Goal: Obtain resource: Download file/media

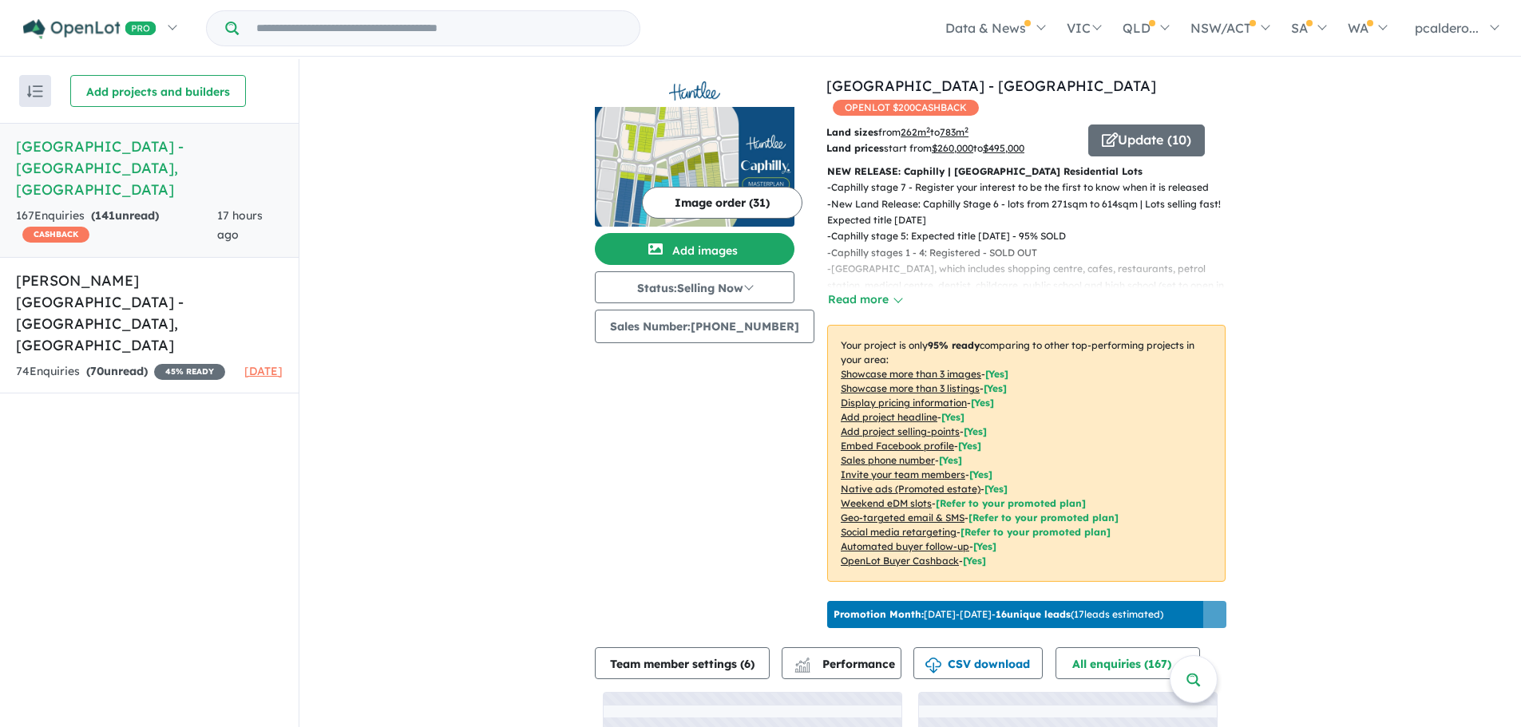
click at [149, 183] on link "Huntlee Estate - [GEOGRAPHIC_DATA] , [GEOGRAPHIC_DATA] 167 Enquir ies ( 141 unr…" at bounding box center [149, 190] width 299 height 135
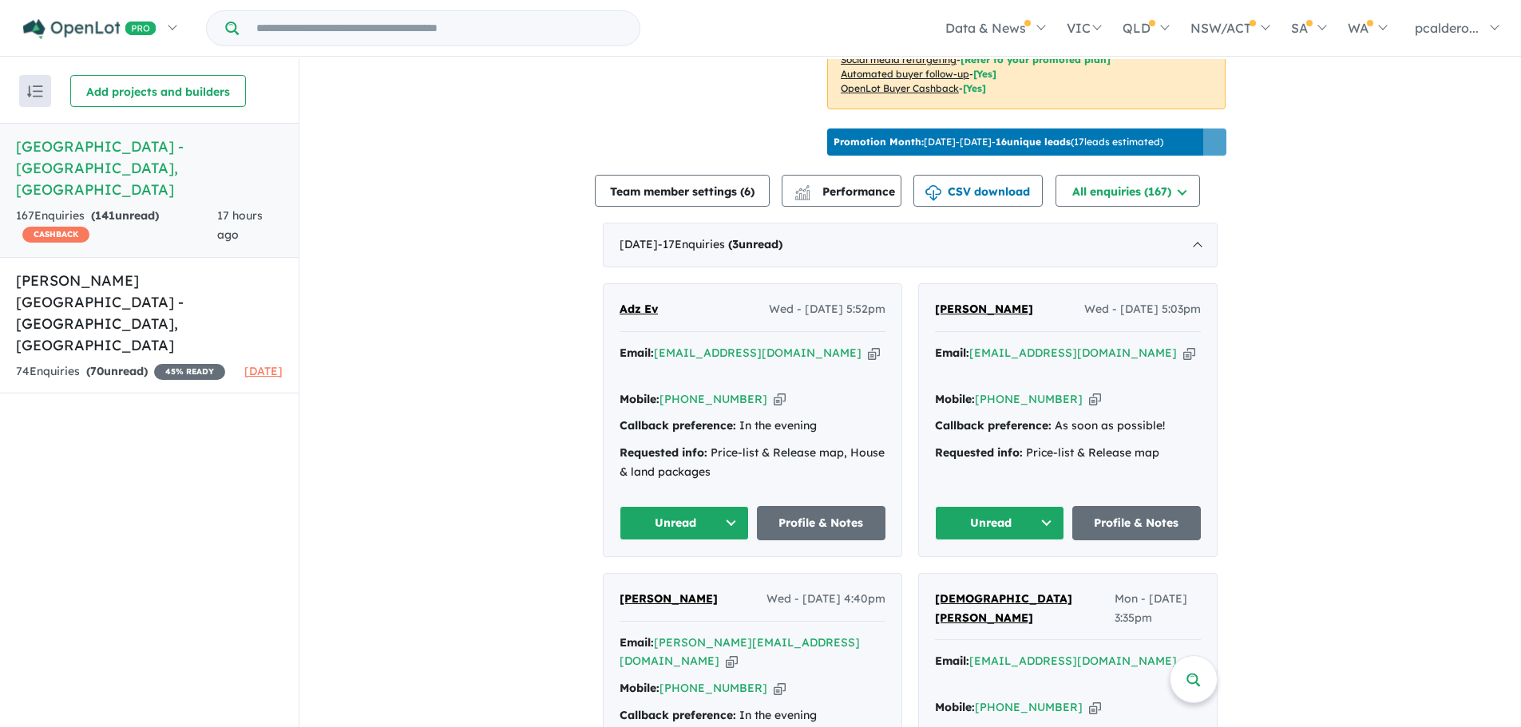
scroll to position [479, 0]
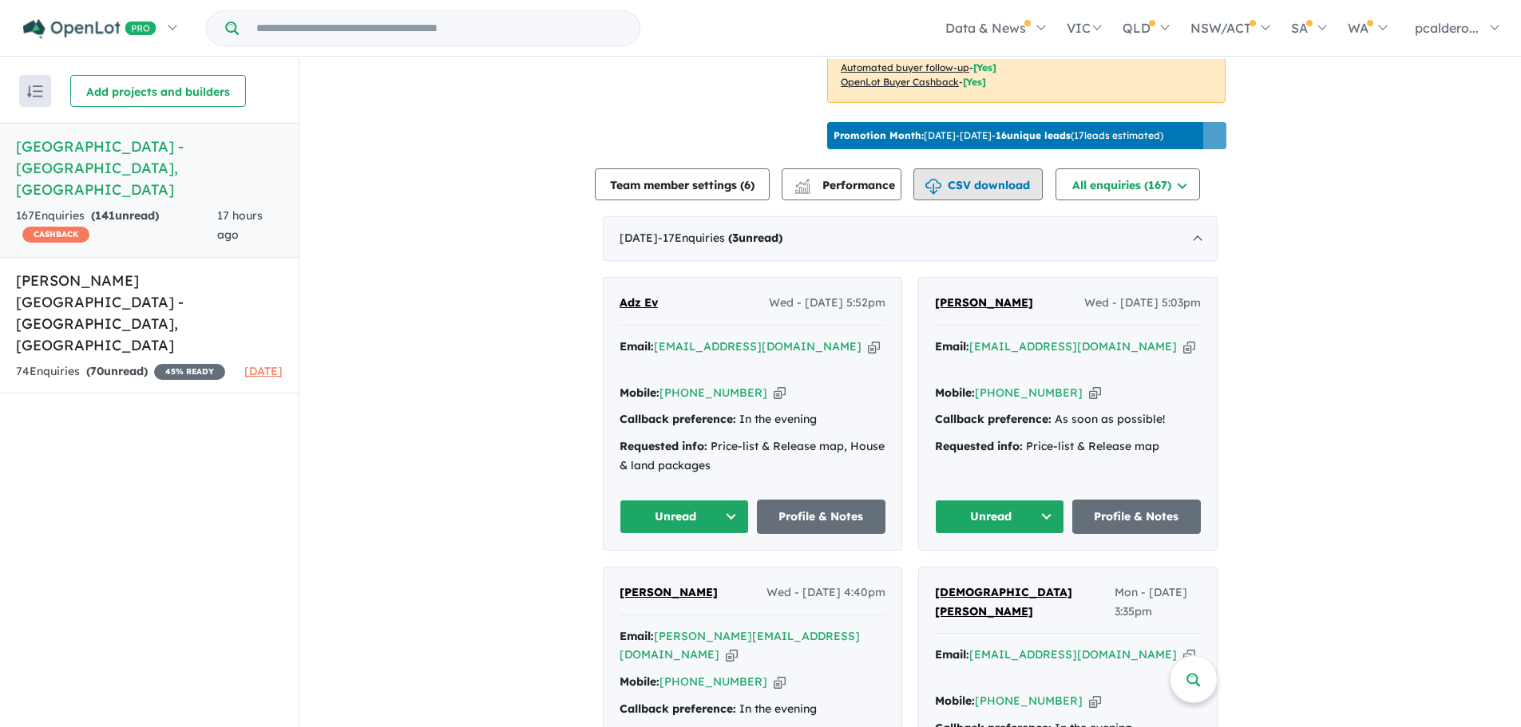
click at [984, 180] on button "CSV download" at bounding box center [977, 184] width 129 height 32
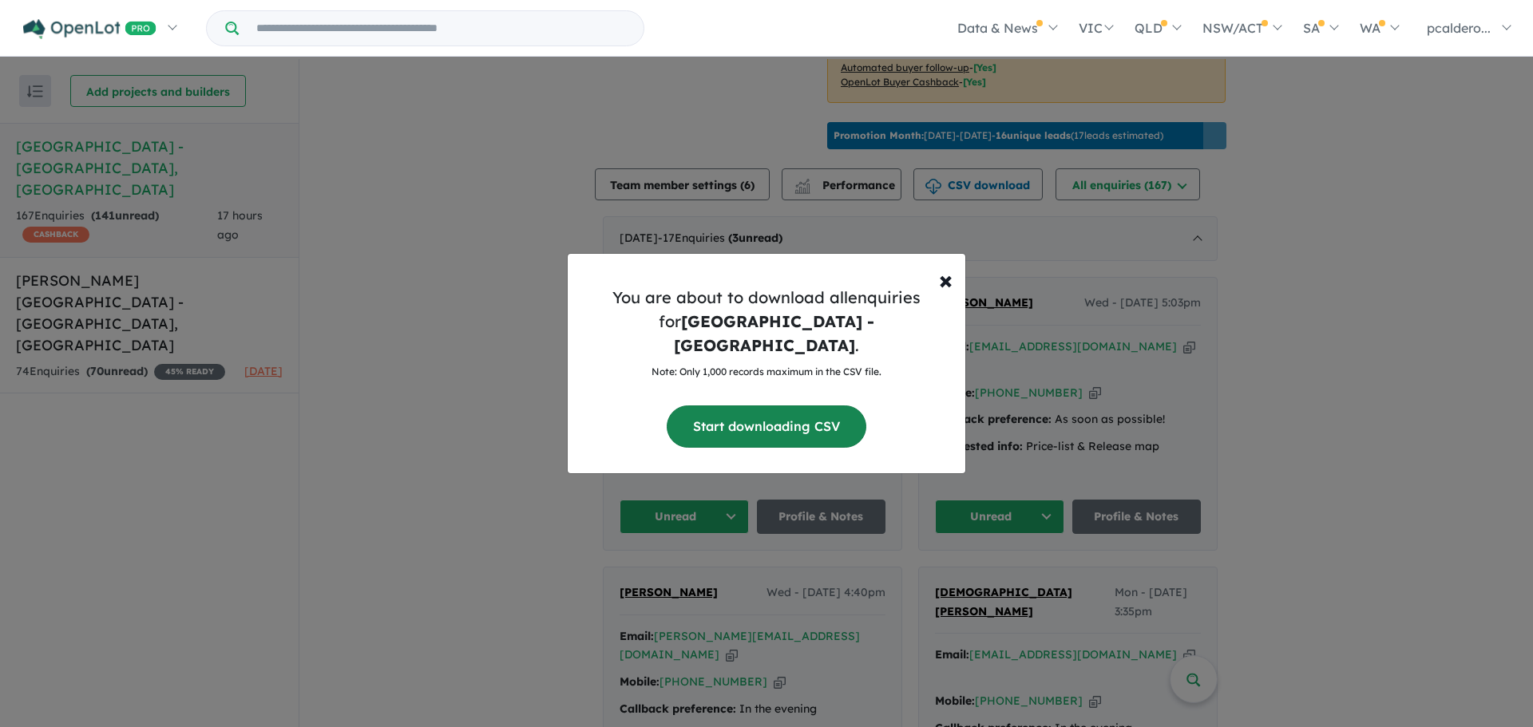
click at [735, 414] on button "Start downloading CSV" at bounding box center [767, 427] width 200 height 42
click at [950, 288] on span "×" at bounding box center [946, 279] width 14 height 32
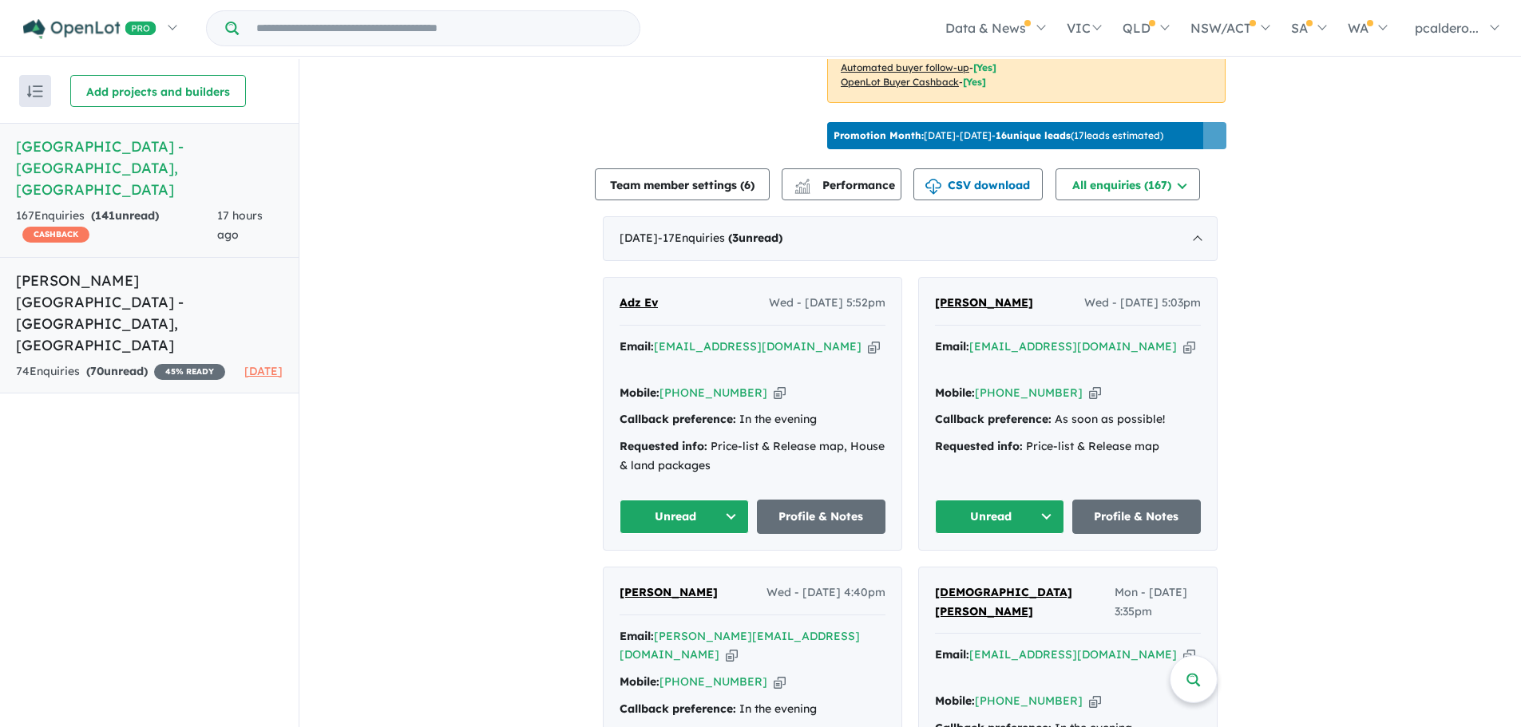
click at [155, 270] on h5 "[PERSON_NAME][GEOGRAPHIC_DATA] - [GEOGRAPHIC_DATA] , [GEOGRAPHIC_DATA]" at bounding box center [149, 313] width 267 height 86
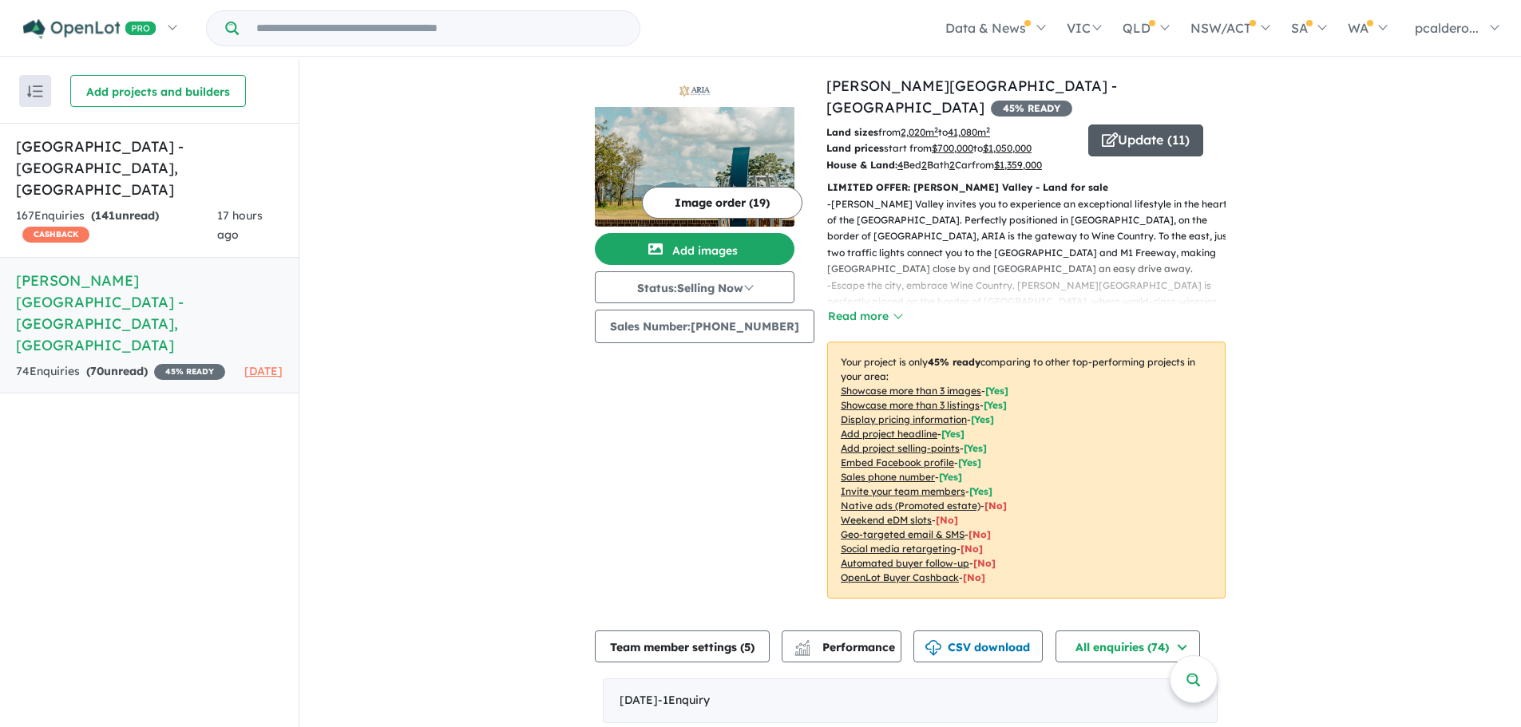
click at [1123, 125] on button "Update ( 11 )" at bounding box center [1145, 141] width 115 height 32
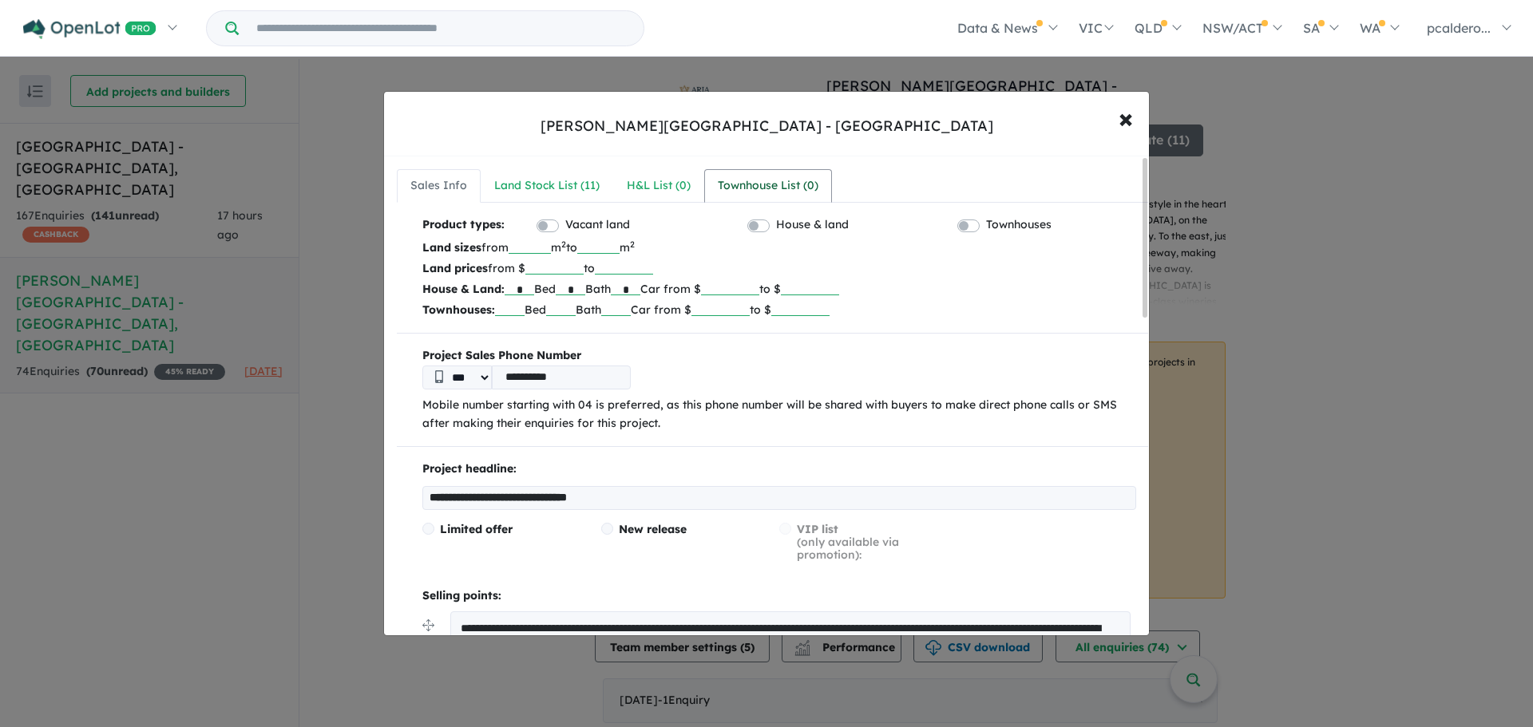
click at [743, 179] on div "Townhouse List ( 0 )" at bounding box center [768, 185] width 101 height 19
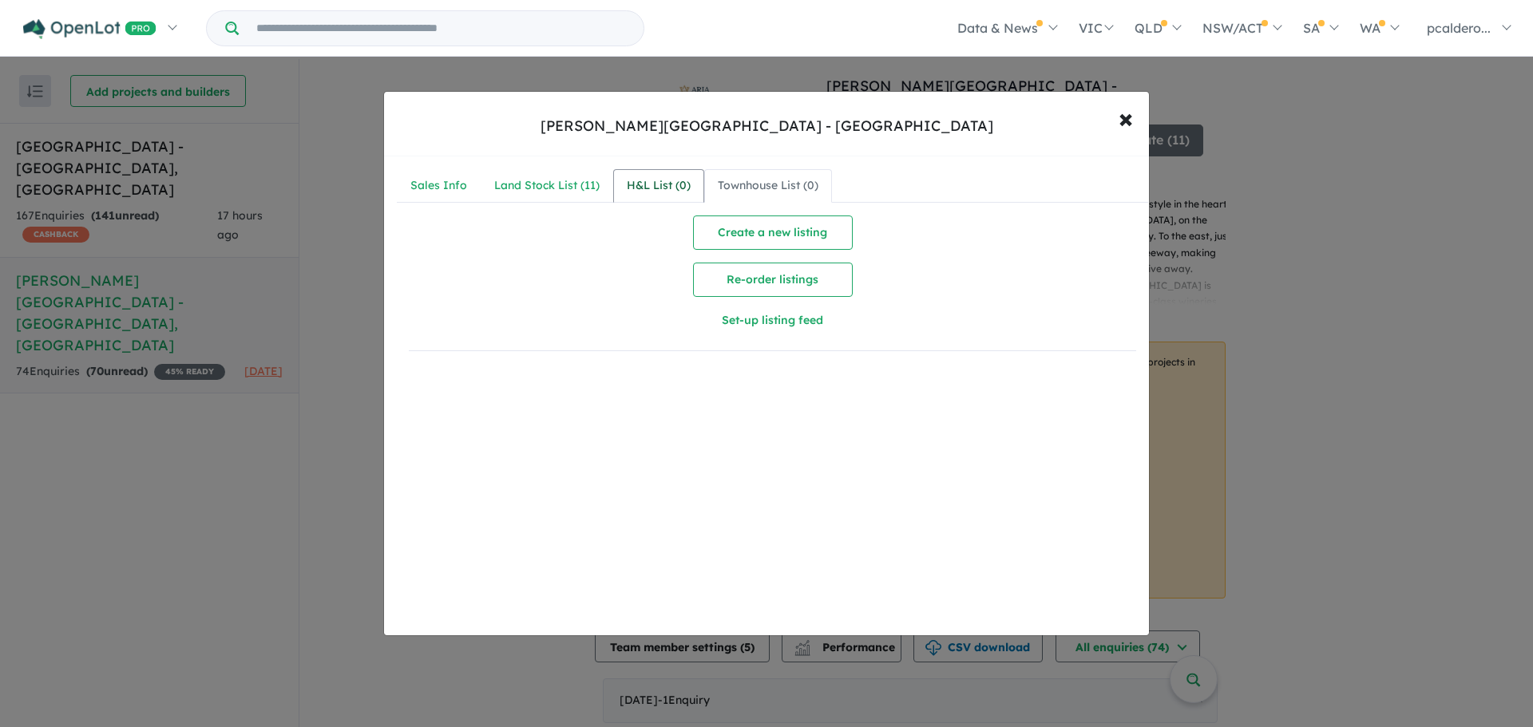
click at [663, 196] on link "H&L List ( 0 )" at bounding box center [658, 186] width 91 height 34
click at [541, 190] on div "Land Stock List ( 11 )" at bounding box center [546, 185] width 105 height 19
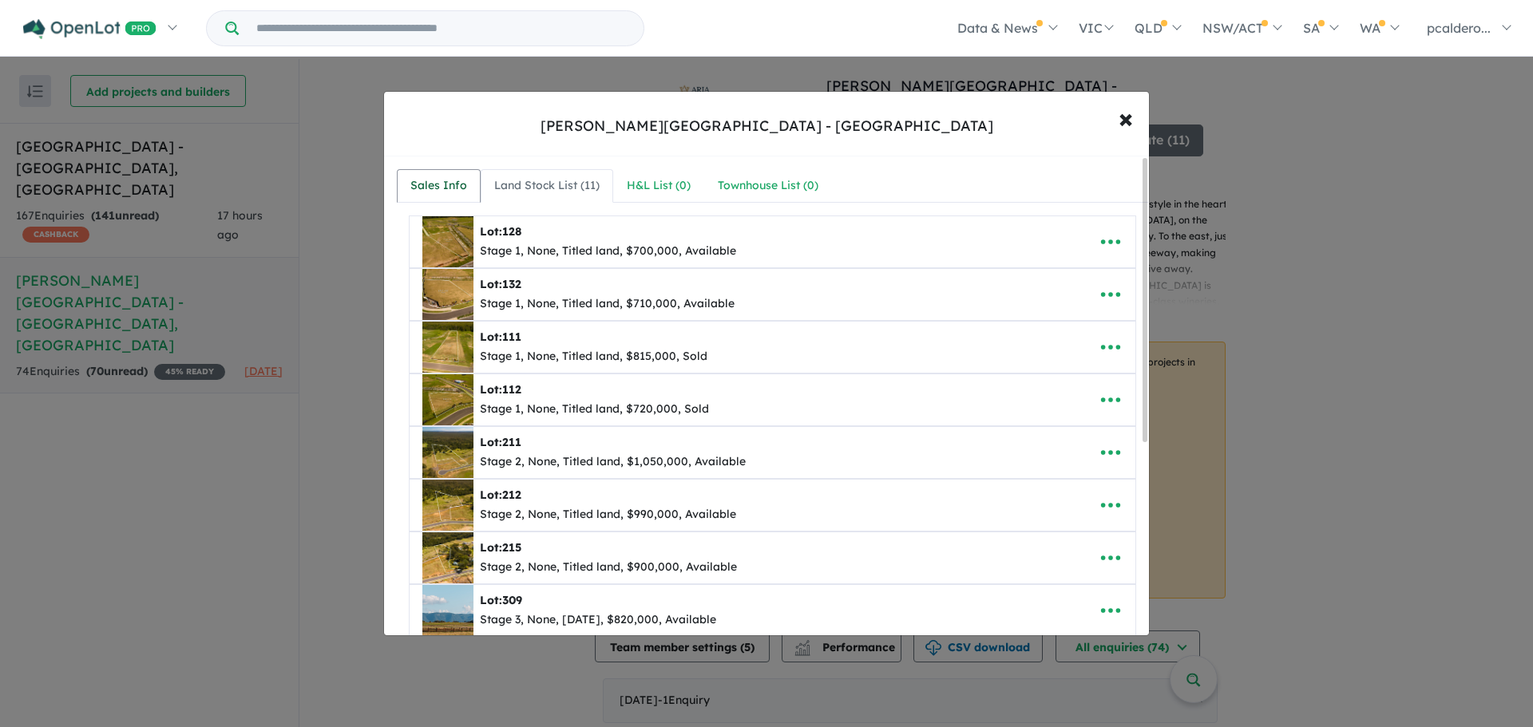
click at [453, 181] on div "Sales Info" at bounding box center [438, 185] width 57 height 19
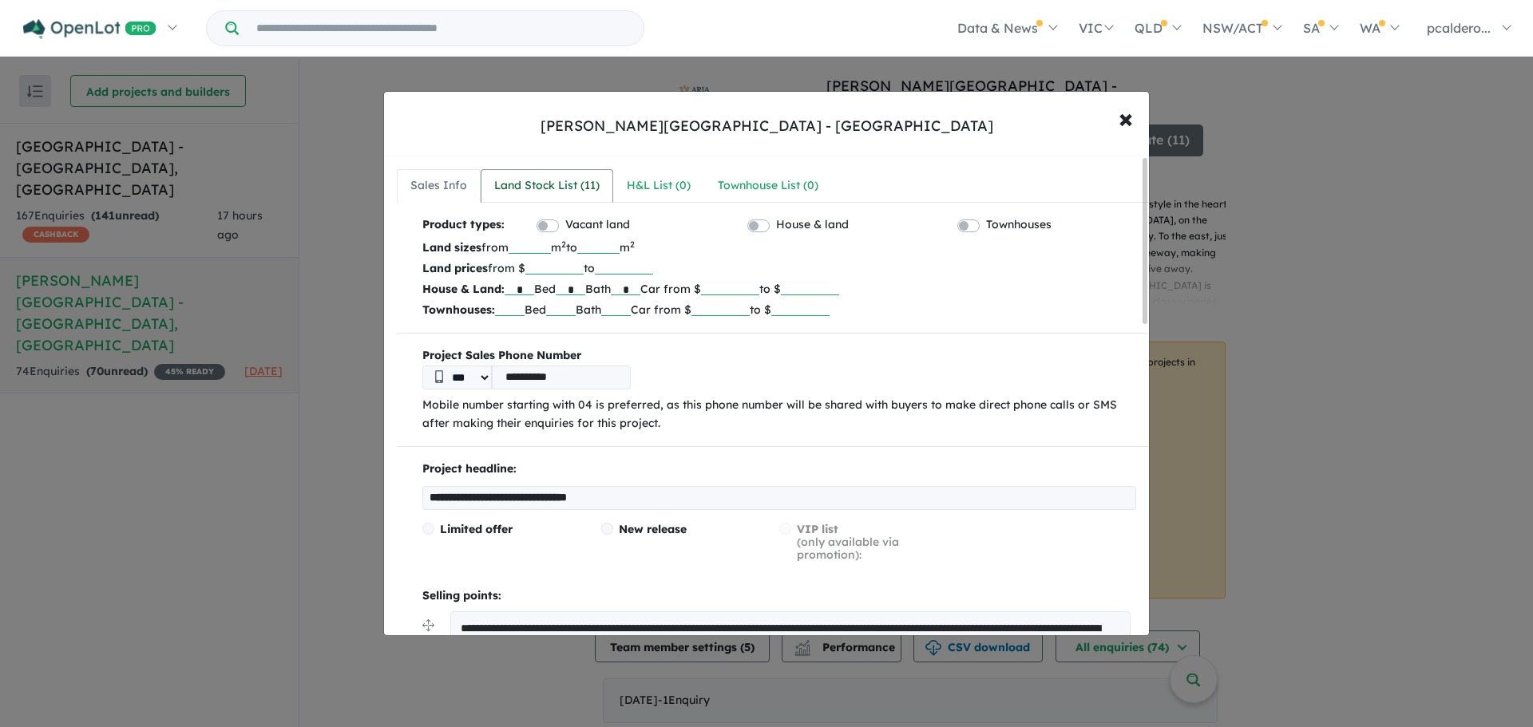
click at [564, 184] on div "Land Stock List ( 11 )" at bounding box center [546, 185] width 105 height 19
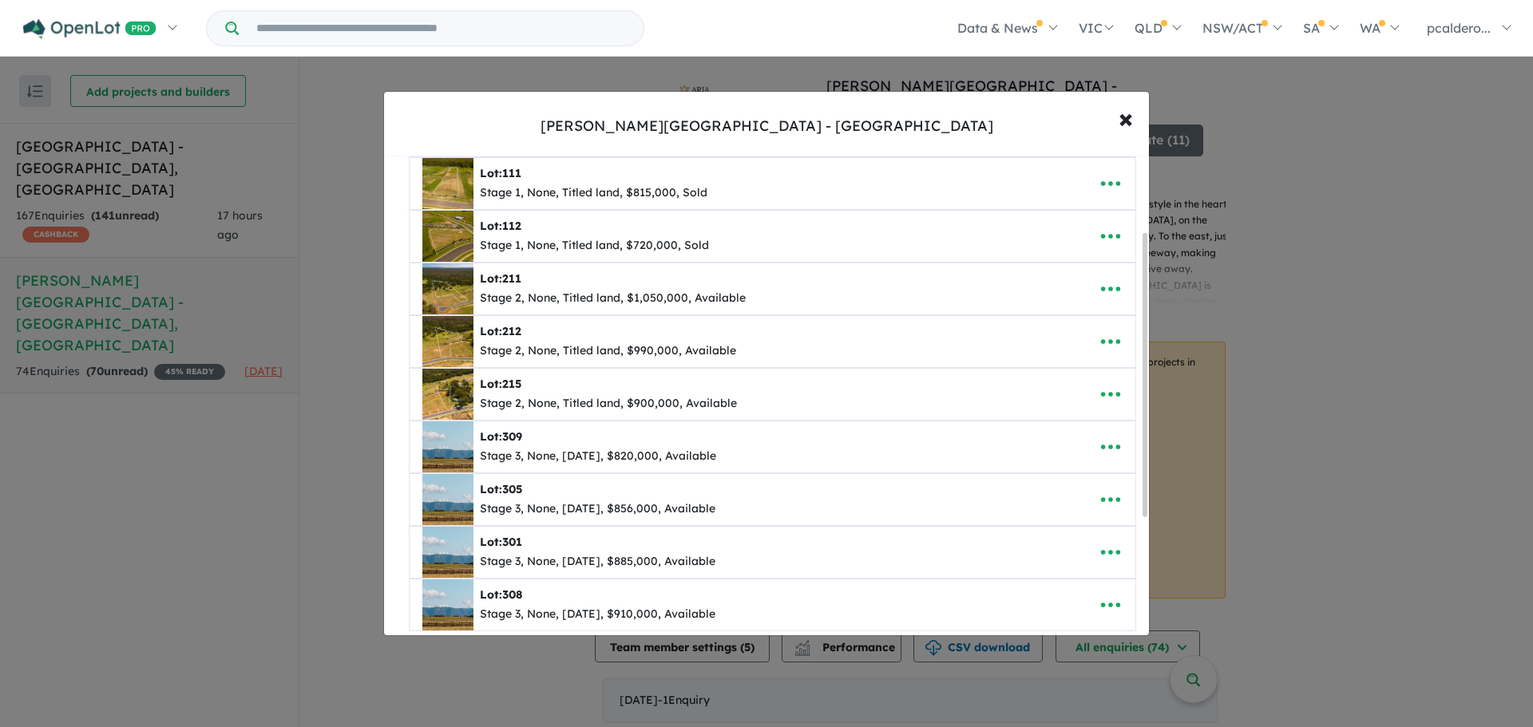
scroll to position [168, 0]
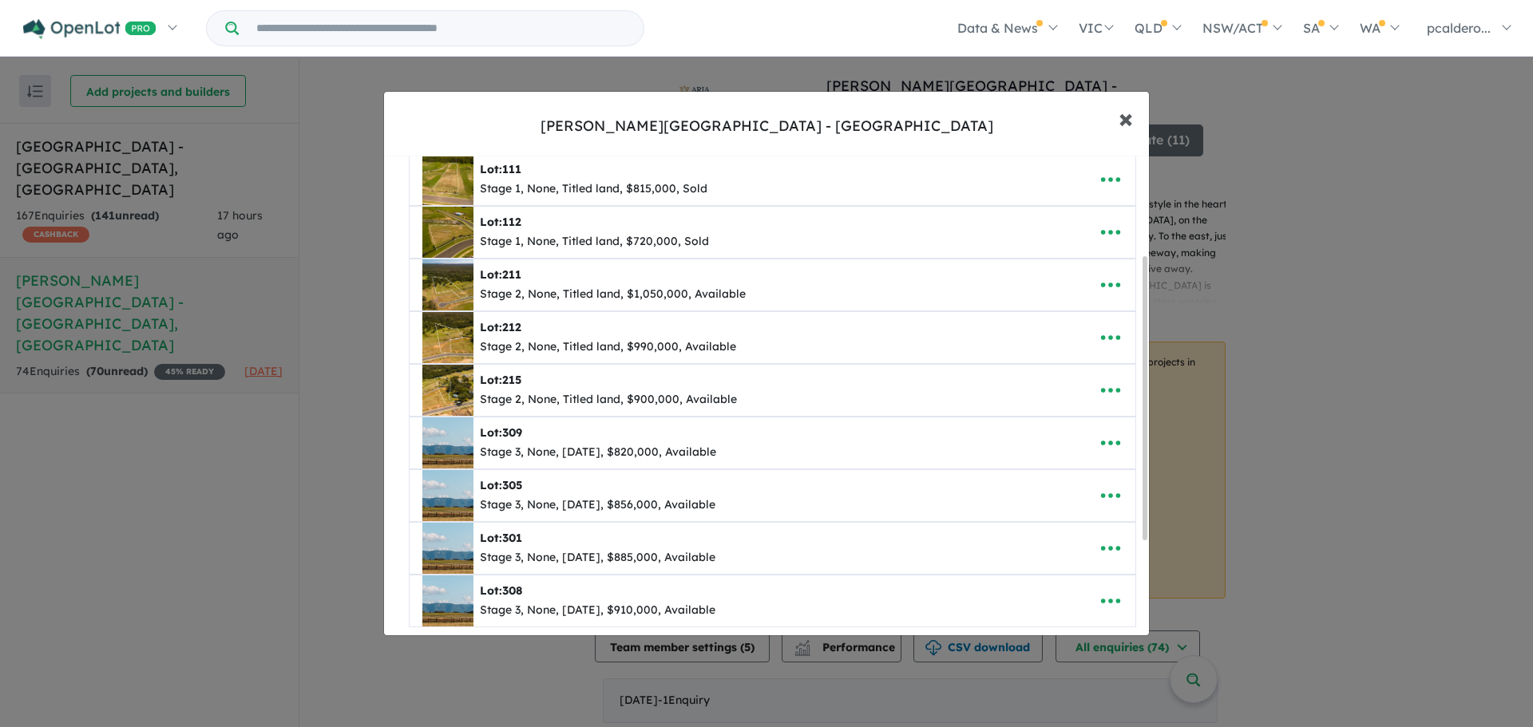
click at [1119, 121] on span "×" at bounding box center [1126, 118] width 14 height 34
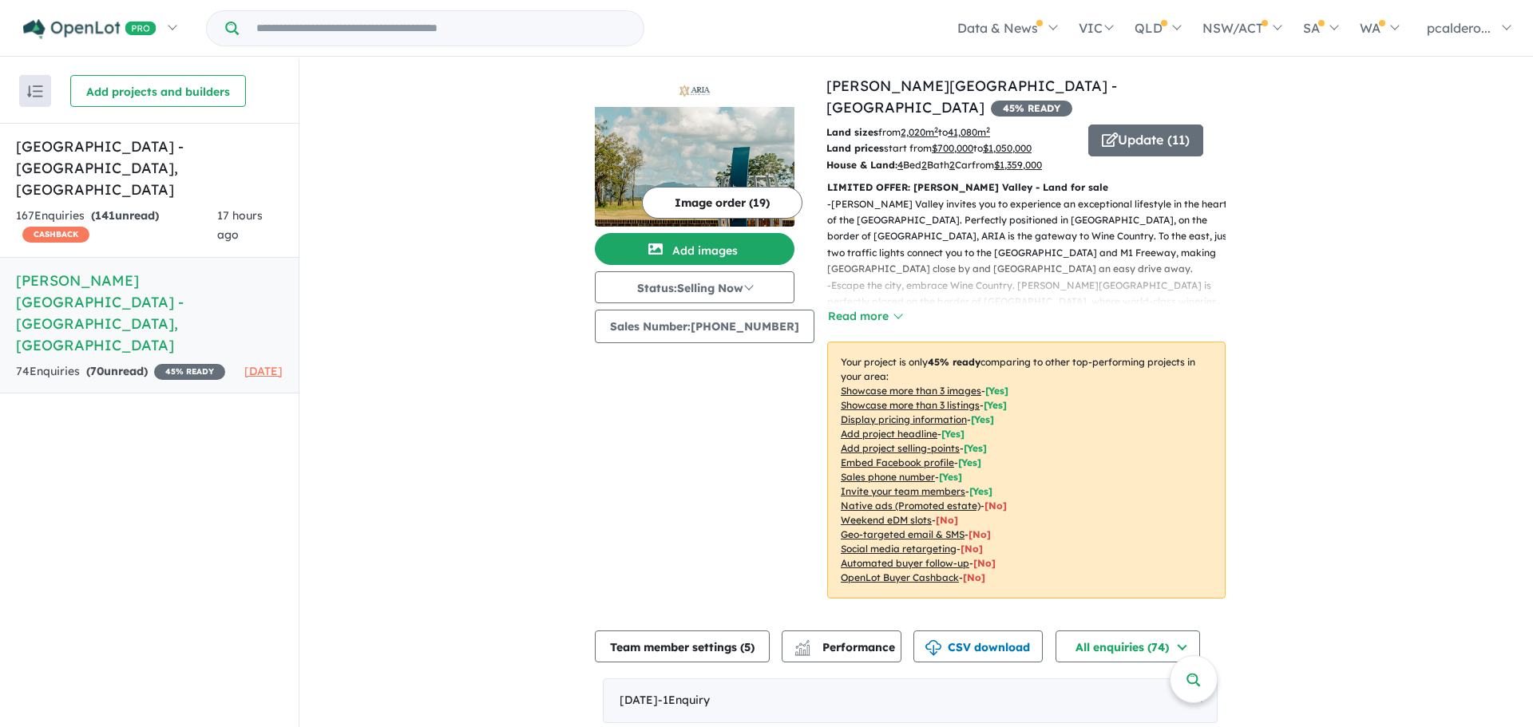
scroll to position [0, 0]
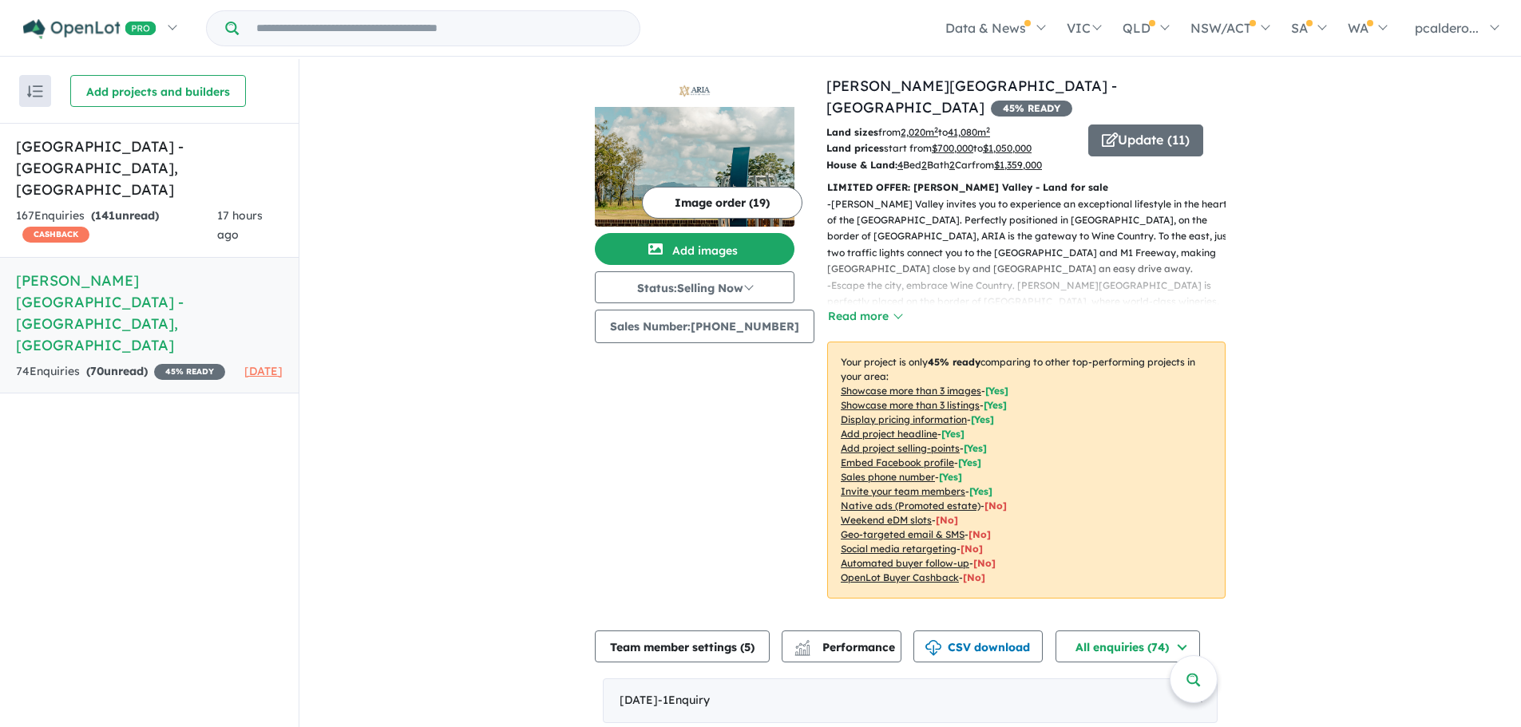
click at [107, 270] on h5 "[PERSON_NAME][GEOGRAPHIC_DATA] - [GEOGRAPHIC_DATA] , [GEOGRAPHIC_DATA]" at bounding box center [149, 313] width 267 height 86
click at [125, 208] on strong "( 141 unread)" at bounding box center [125, 215] width 68 height 14
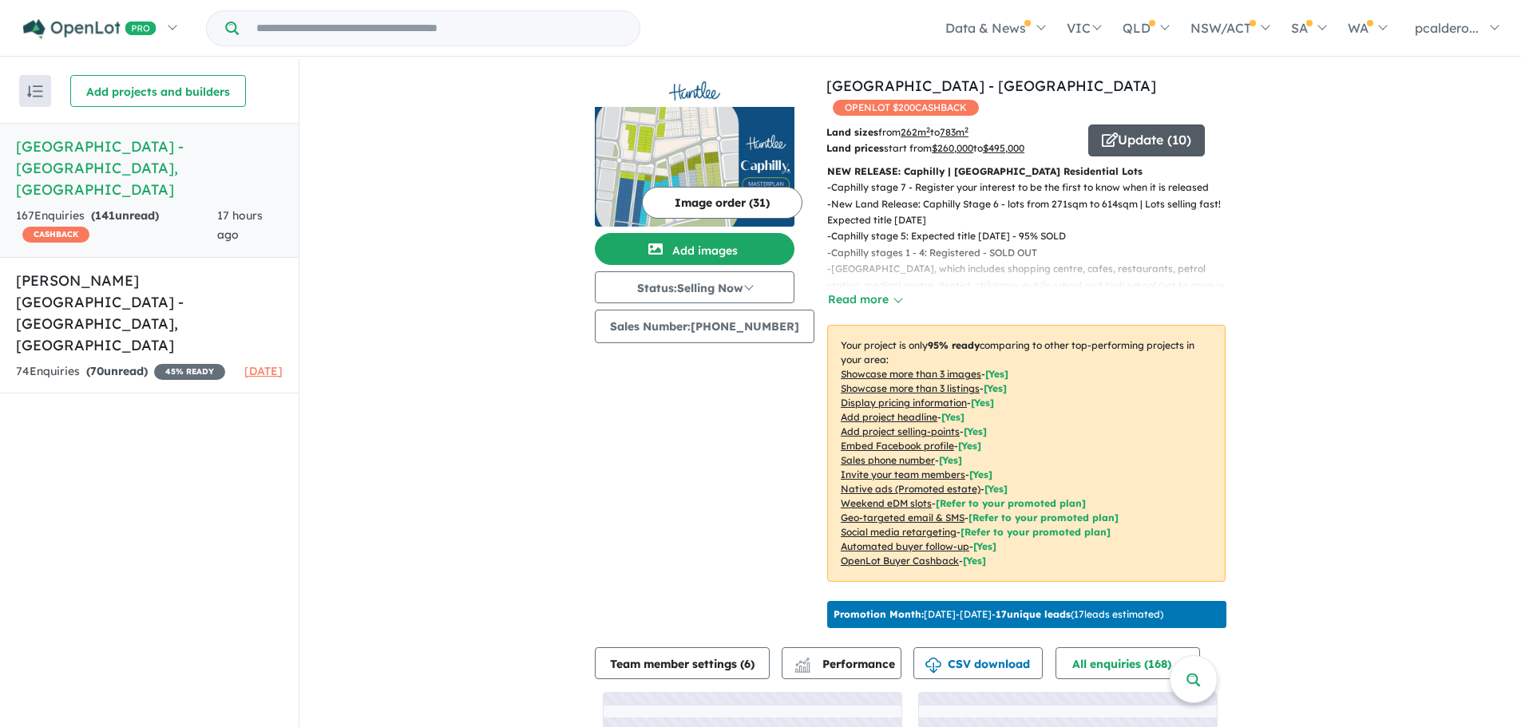
click at [1139, 125] on button "Update ( 10 )" at bounding box center [1146, 141] width 117 height 32
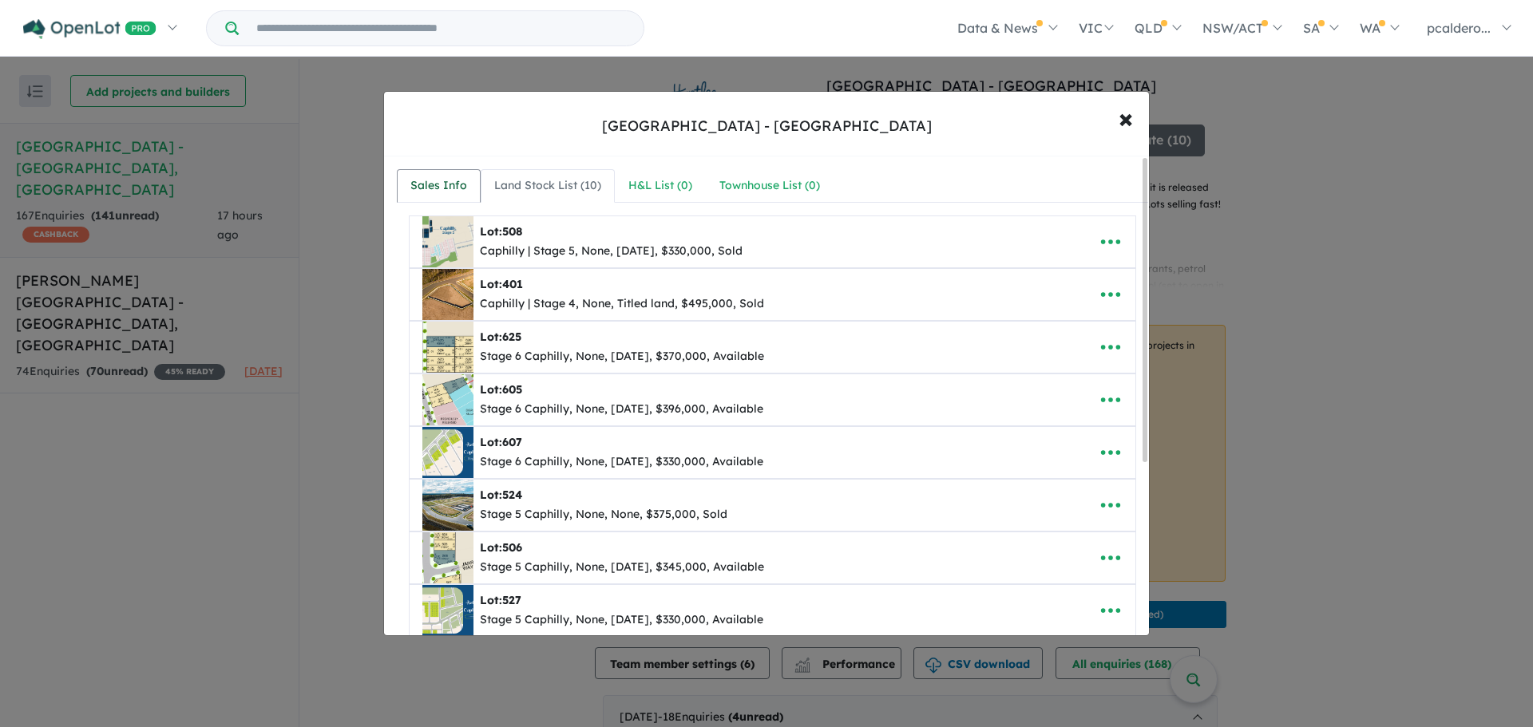
click at [459, 180] on div "Sales Info" at bounding box center [438, 185] width 57 height 19
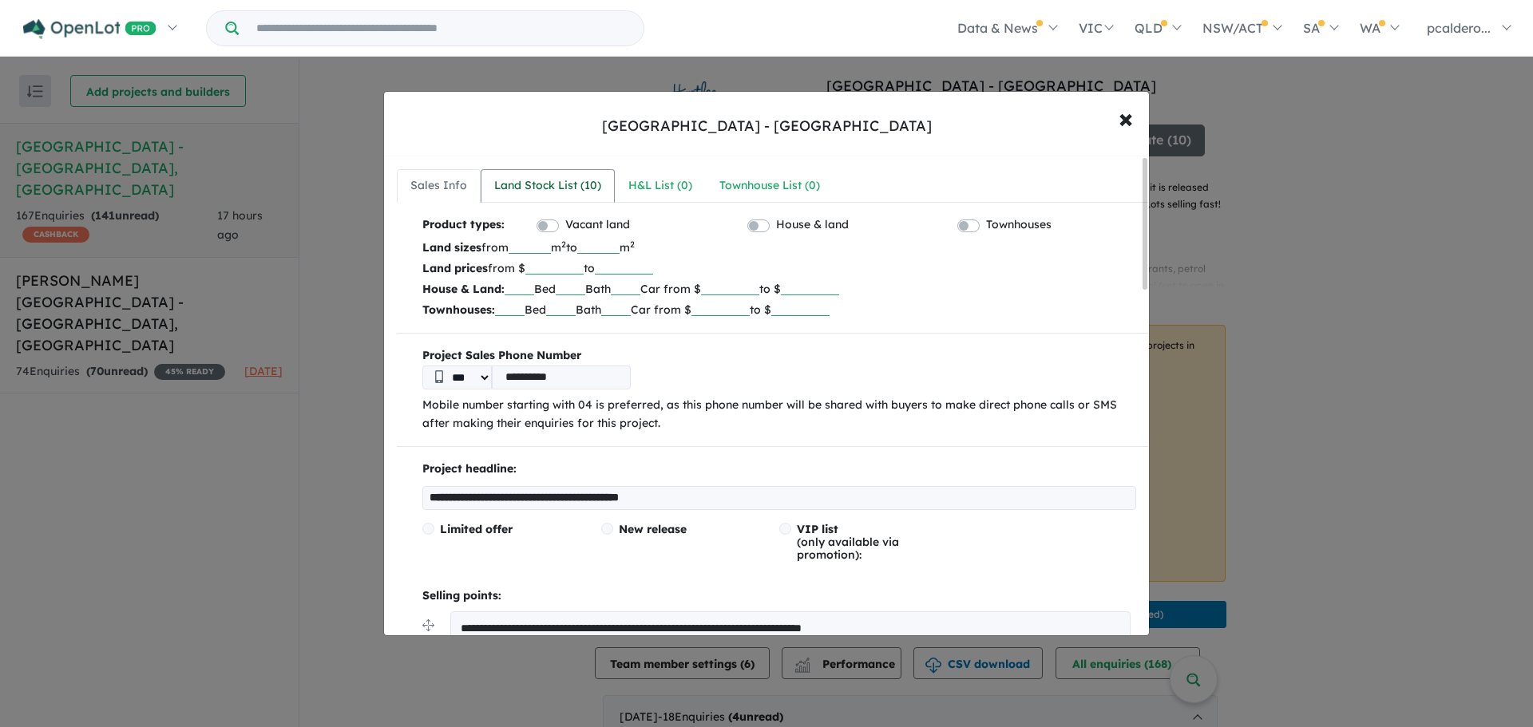
click at [533, 183] on div "Land Stock List ( 10 )" at bounding box center [547, 185] width 107 height 19
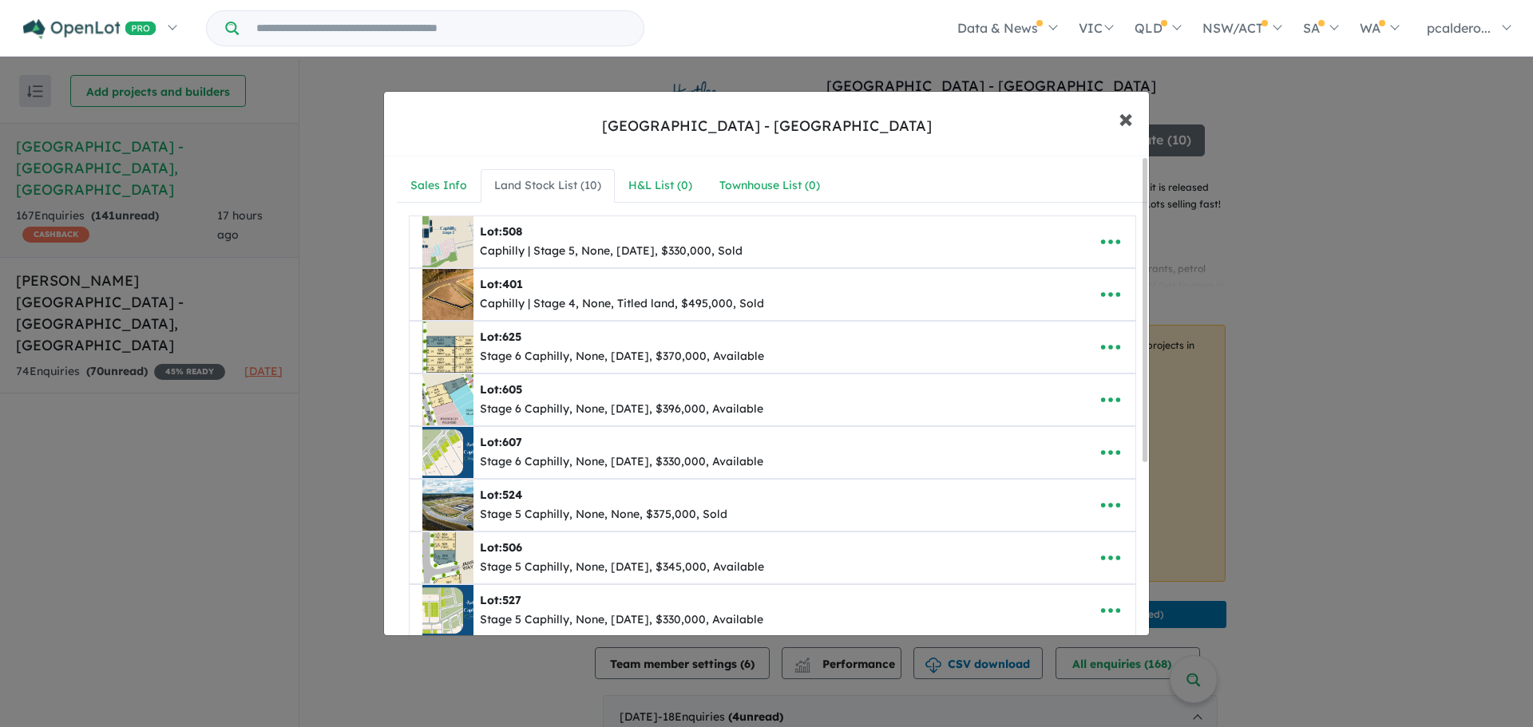
click at [1121, 123] on span "×" at bounding box center [1126, 118] width 14 height 34
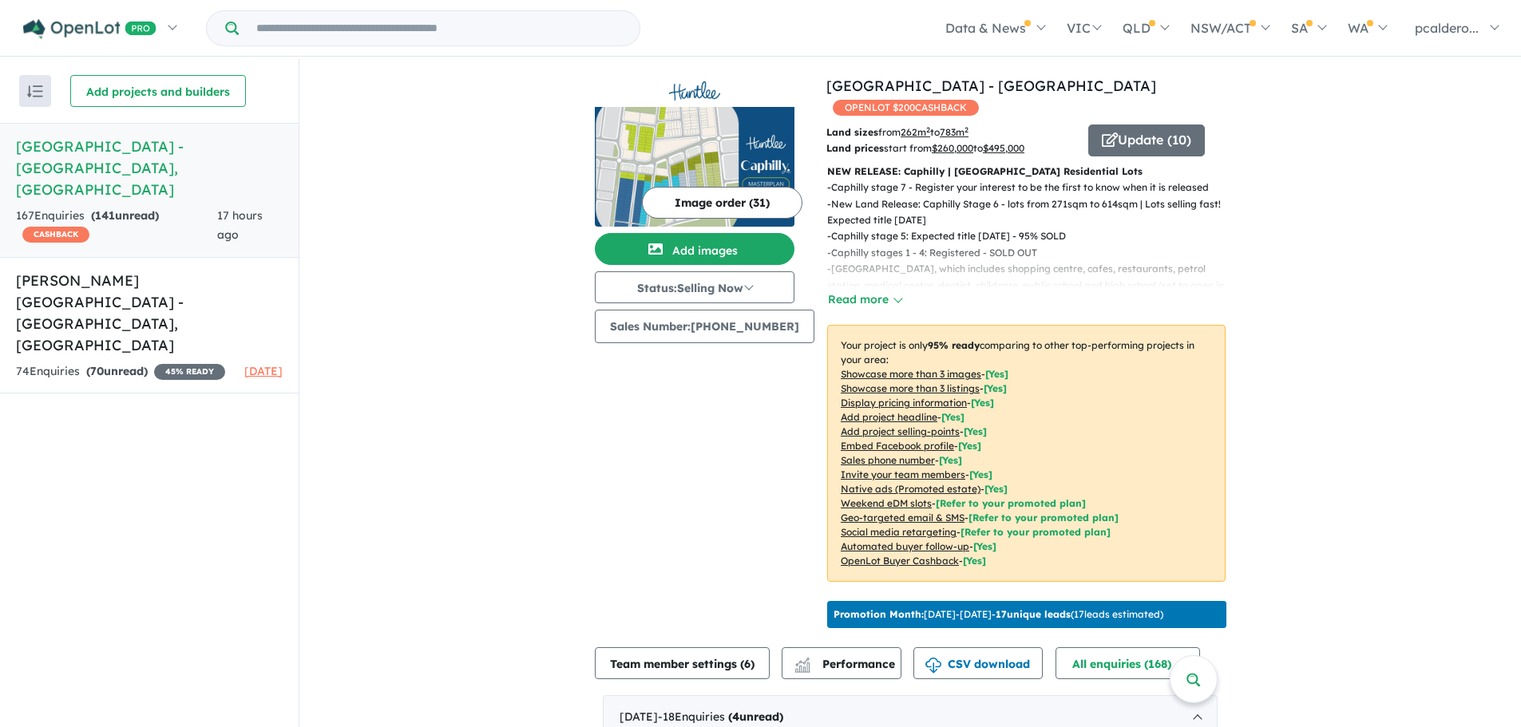
click at [706, 193] on button "Image order ( 31 )" at bounding box center [722, 203] width 160 height 32
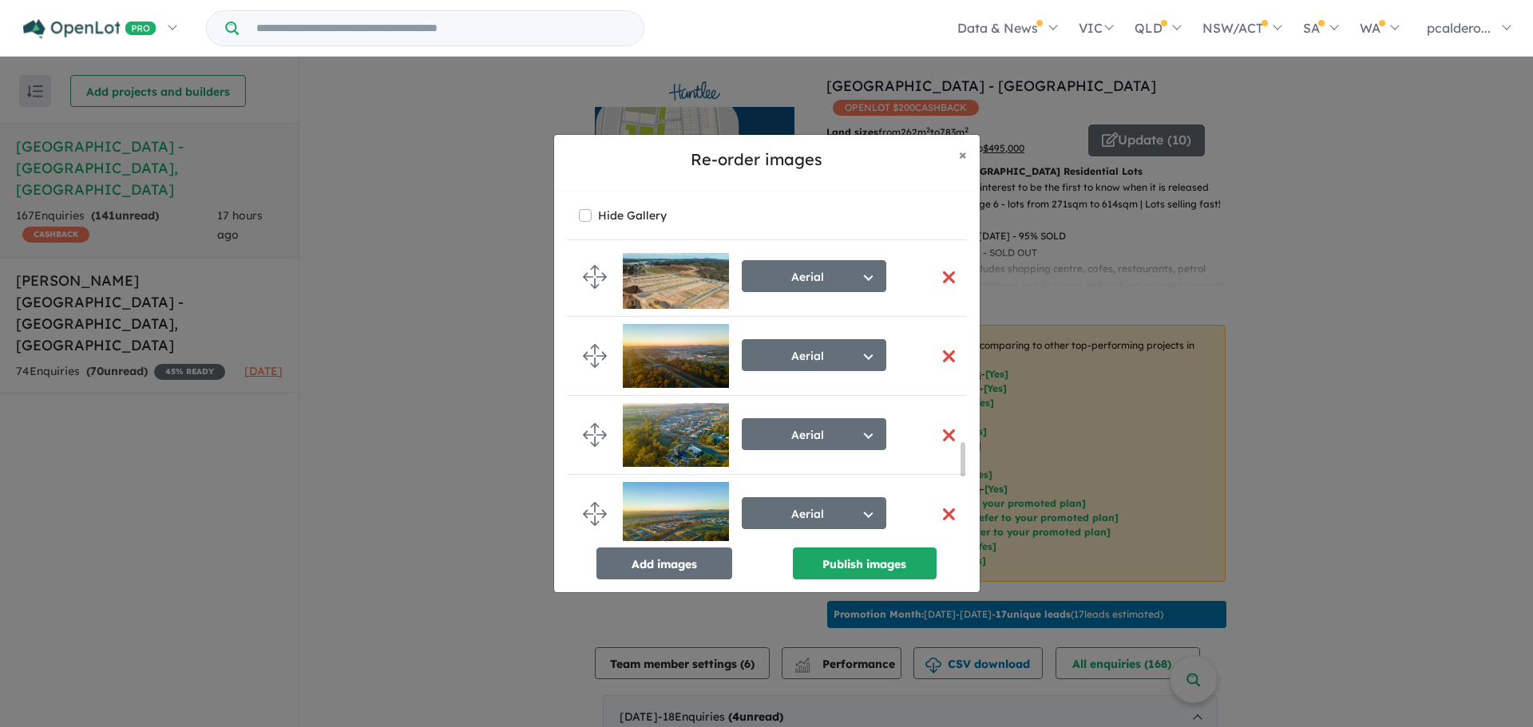
scroll to position [1677, 0]
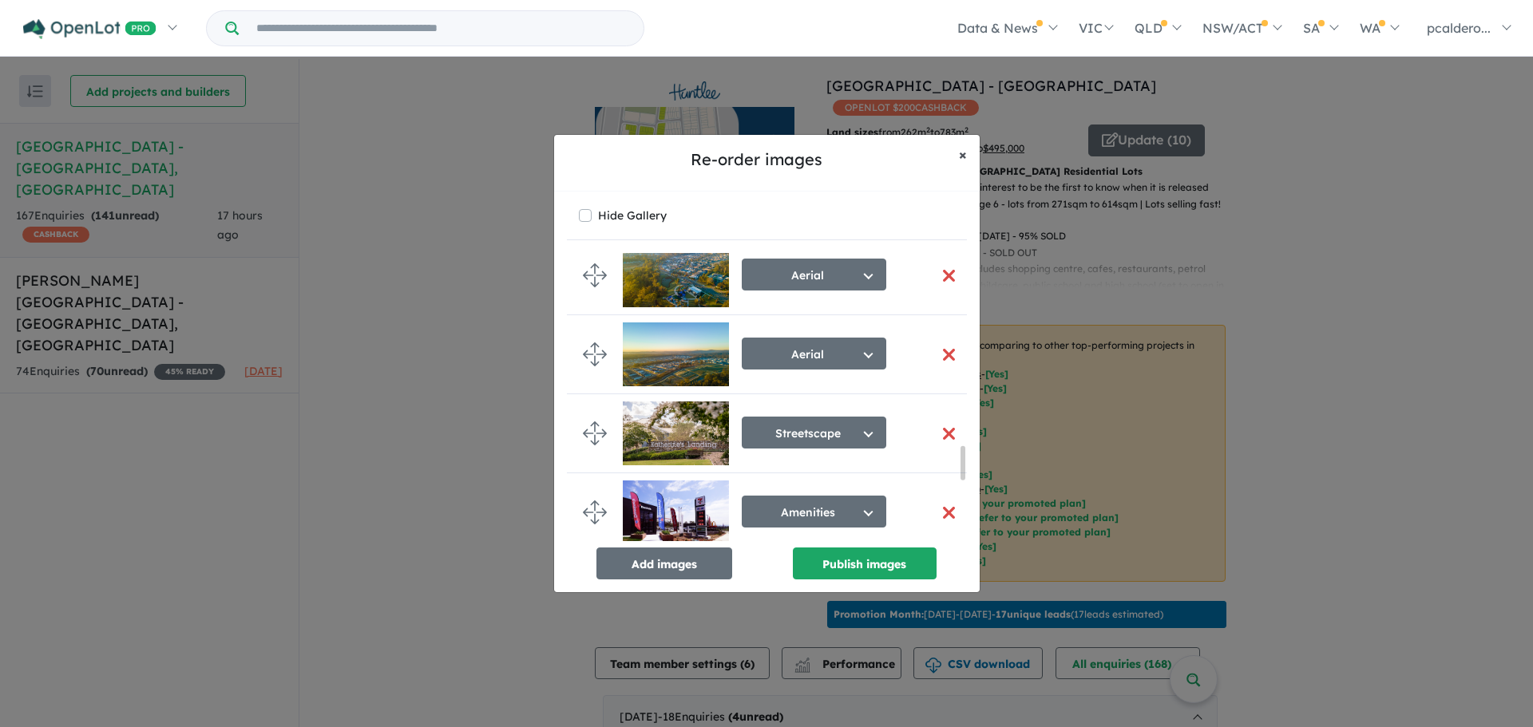
click at [957, 151] on button "× Close" at bounding box center [963, 155] width 34 height 40
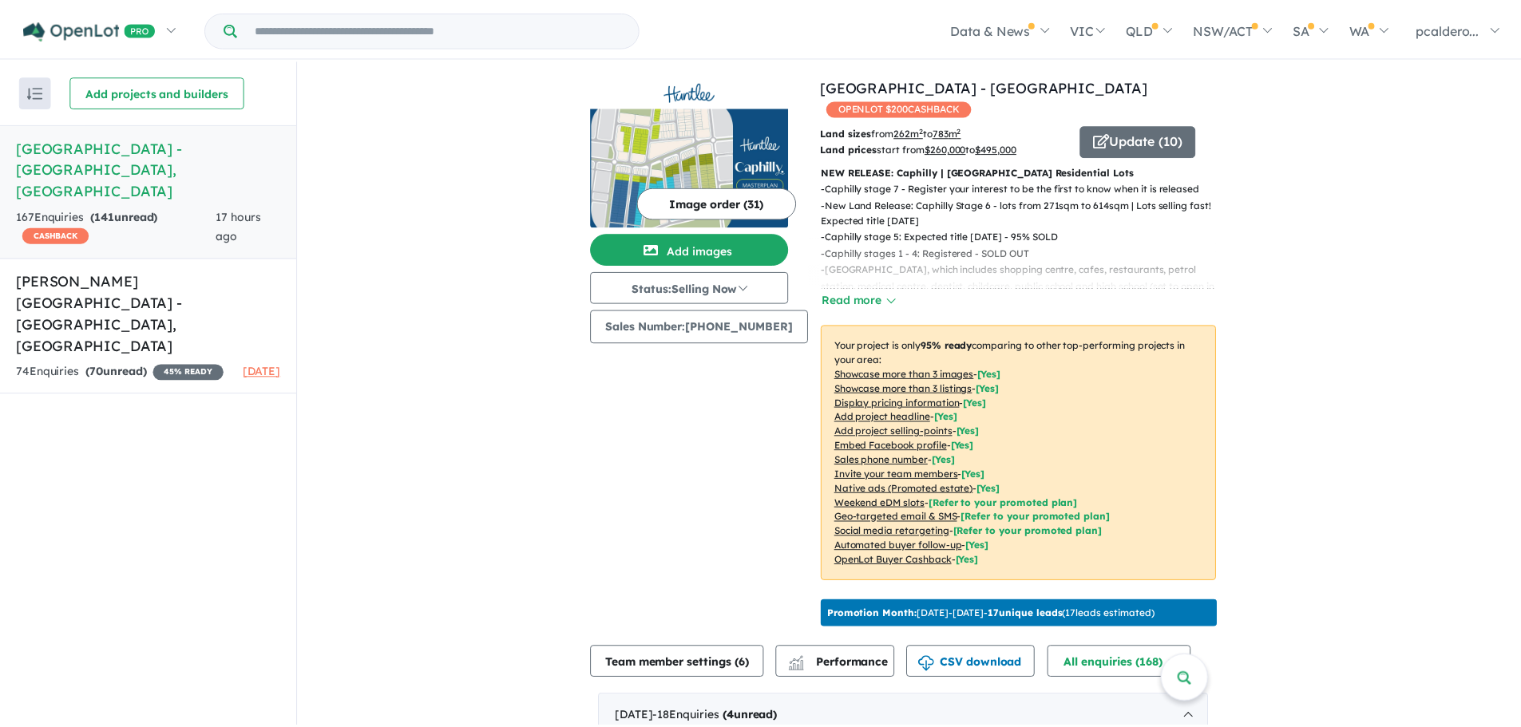
scroll to position [1673, 0]
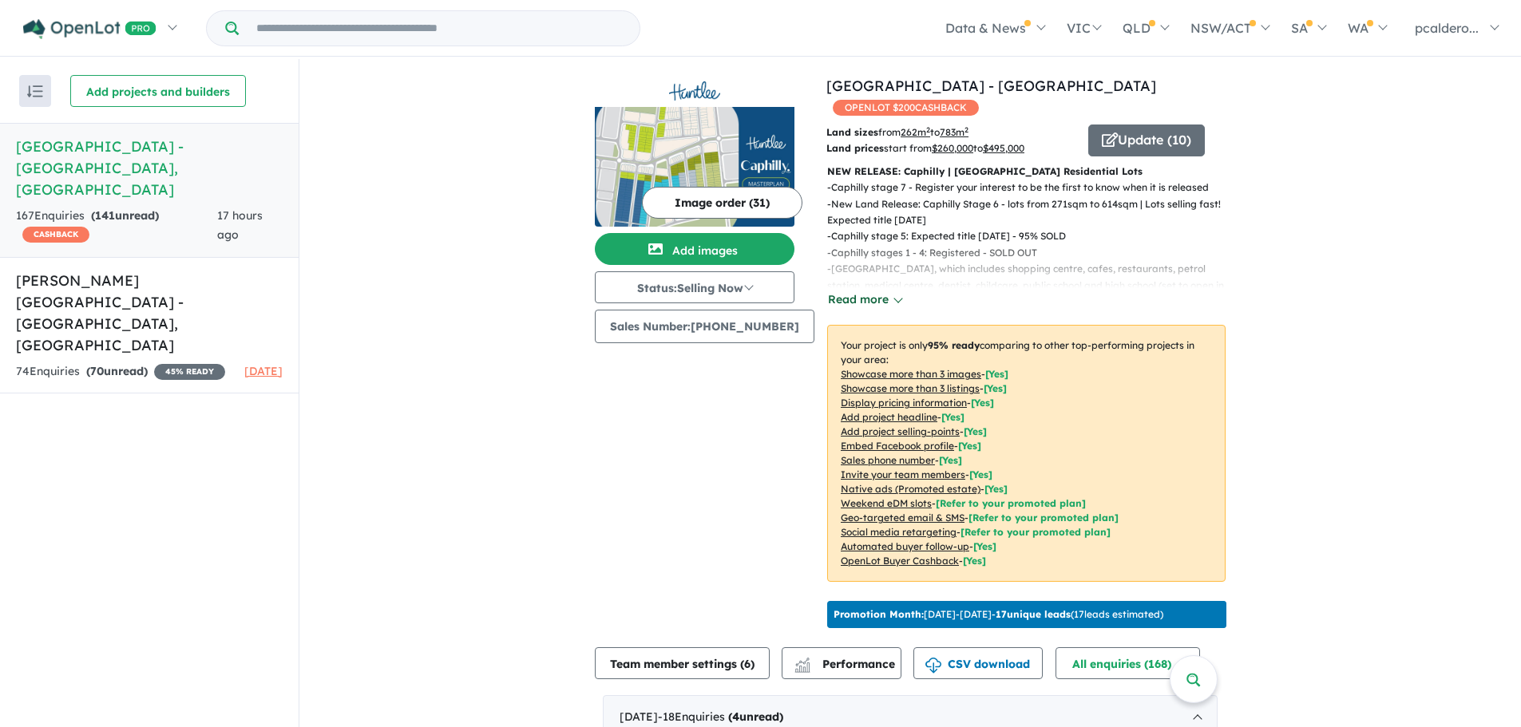
click at [866, 291] on button "Read more" at bounding box center [864, 300] width 75 height 18
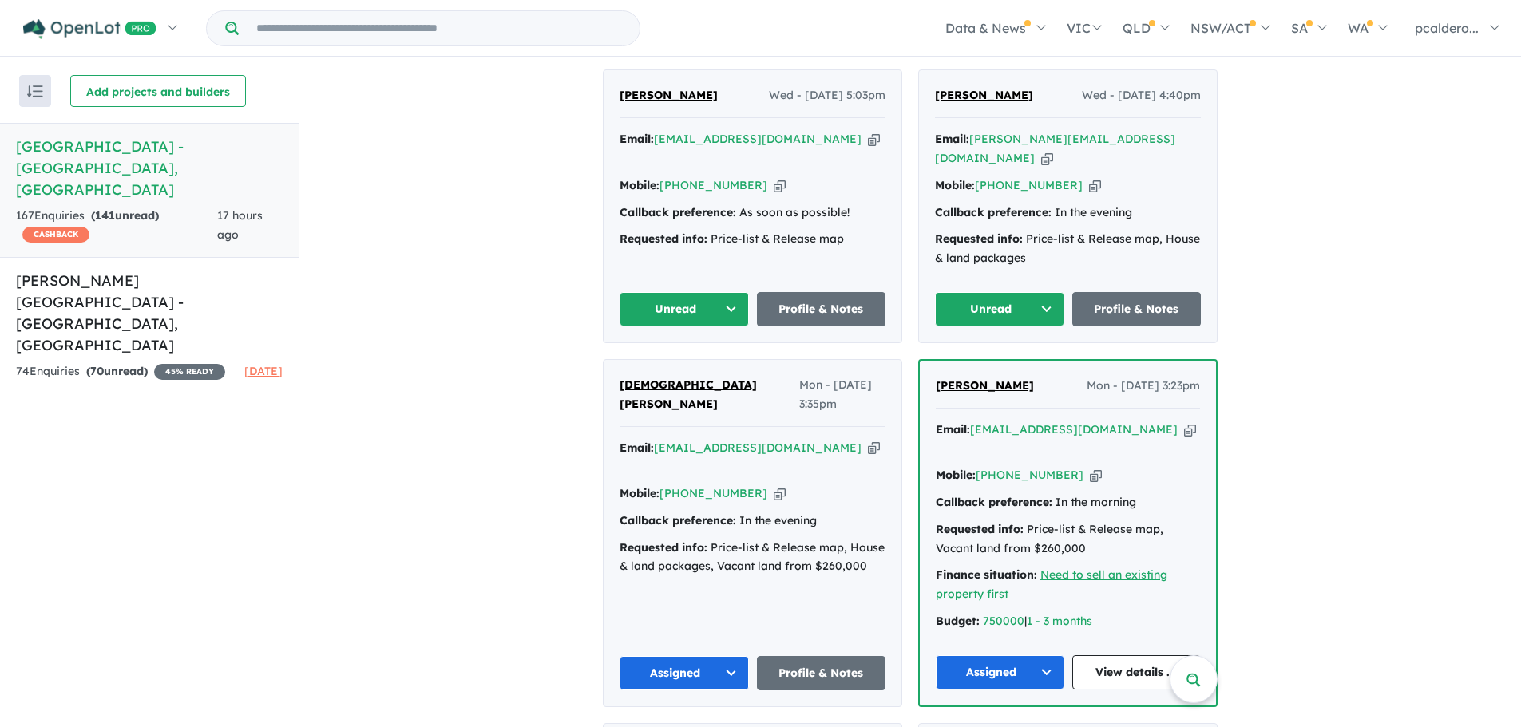
scroll to position [1118, 0]
